Goal: Information Seeking & Learning: Check status

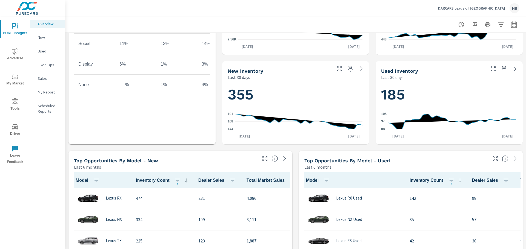
scroll to position [225, 0]
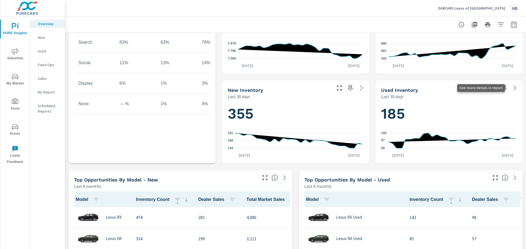
click at [512, 89] on icon at bounding box center [514, 88] width 7 height 7
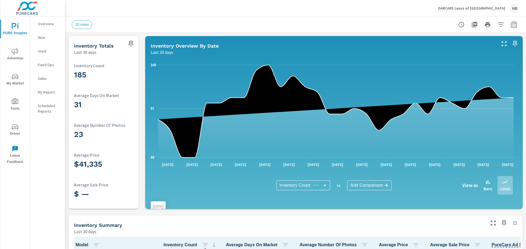
scroll to position [0, 0]
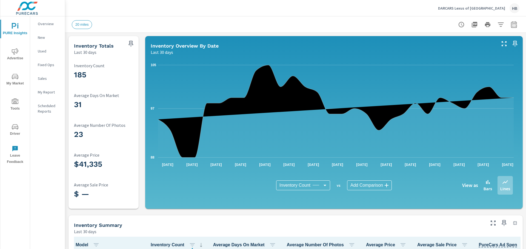
click at [355, 183] on body "PURE Insights Advertise My Market Tools Driver Leave Feedback Overview New Used…" at bounding box center [263, 124] width 526 height 249
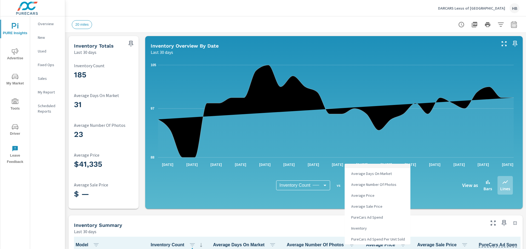
click at [442, 192] on div at bounding box center [263, 124] width 526 height 249
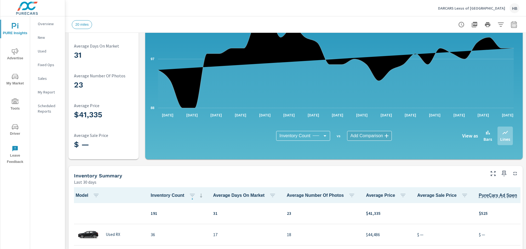
scroll to position [33, 0]
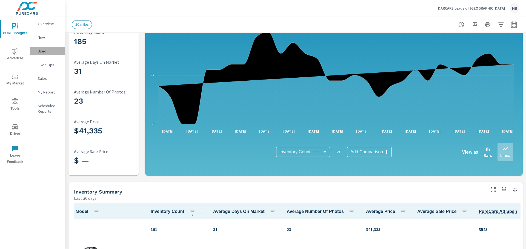
click at [41, 51] on p "Used" at bounding box center [49, 50] width 23 height 5
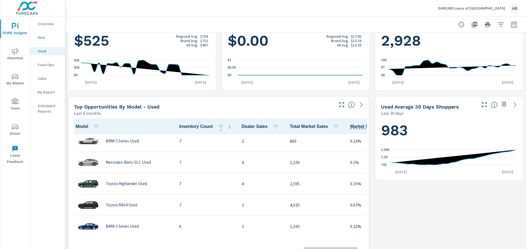
scroll to position [251, 0]
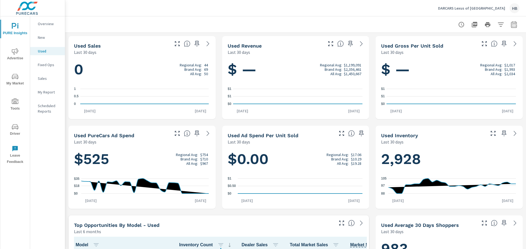
click at [15, 53] on icon "nav menu" at bounding box center [15, 51] width 7 height 7
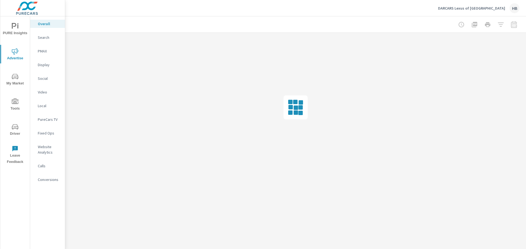
click at [48, 180] on p "Conversions" at bounding box center [49, 179] width 23 height 5
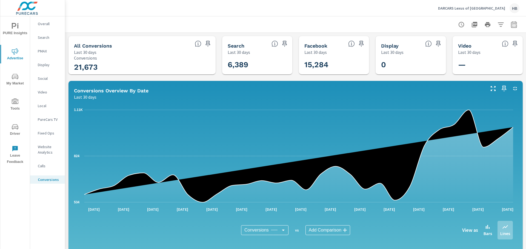
click at [183, 63] on h3 "21,673" at bounding box center [142, 67] width 136 height 9
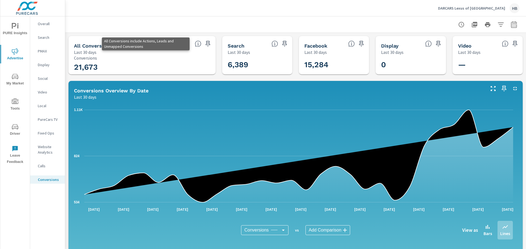
click at [198, 43] on icon at bounding box center [198, 44] width 7 height 7
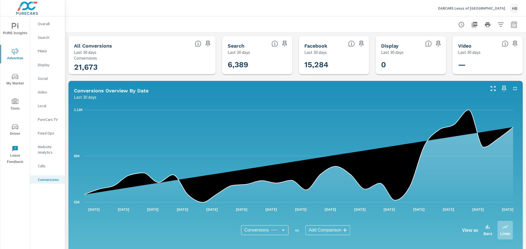
click at [93, 67] on h3 "21,673" at bounding box center [142, 67] width 136 height 9
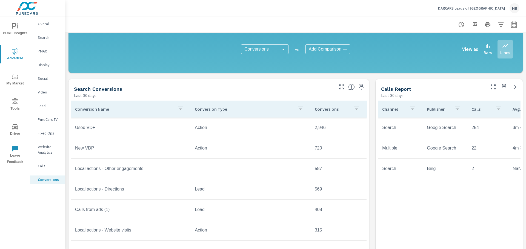
scroll to position [183, 0]
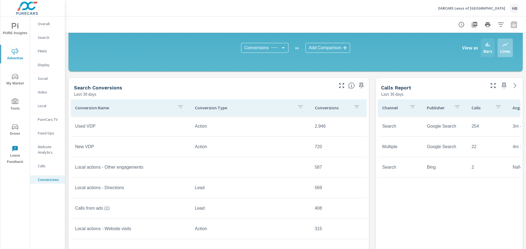
click at [486, 50] on p "Bars" at bounding box center [487, 51] width 8 height 7
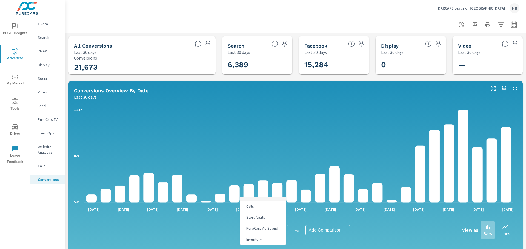
click at [277, 229] on body "PURE Insights Advertise My Market Tools Driver Leave Feedback Overall Search PM…" at bounding box center [263, 124] width 526 height 249
click at [316, 231] on div at bounding box center [263, 124] width 526 height 249
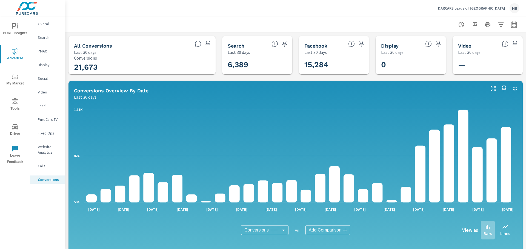
click at [316, 231] on body "PURE Insights Advertise My Market Tools Driver Leave Feedback Overall Search PM…" at bounding box center [263, 124] width 526 height 249
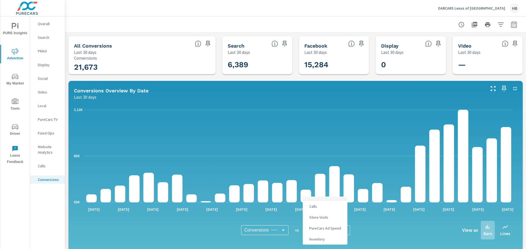
click at [375, 228] on div at bounding box center [263, 124] width 526 height 249
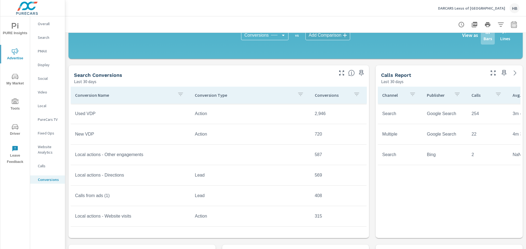
scroll to position [202, 0]
